Goal: Transaction & Acquisition: Purchase product/service

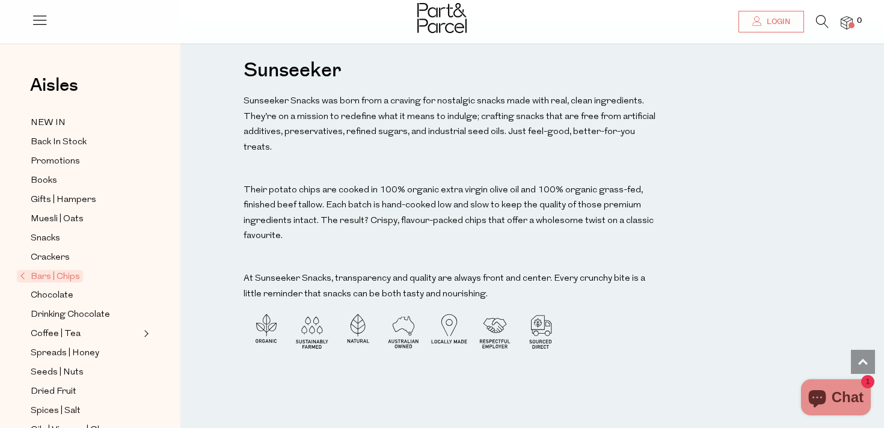
scroll to position [1100, 0]
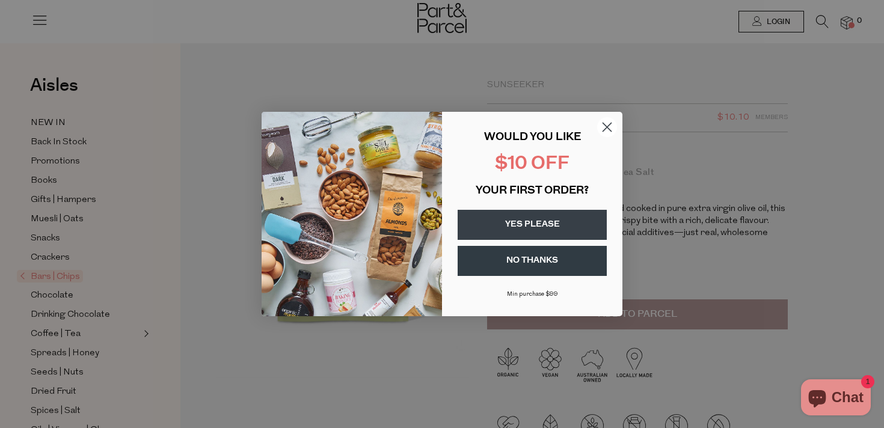
click at [607, 128] on circle "Close dialog" at bounding box center [607, 127] width 20 height 20
